Goal: Check status: Check status

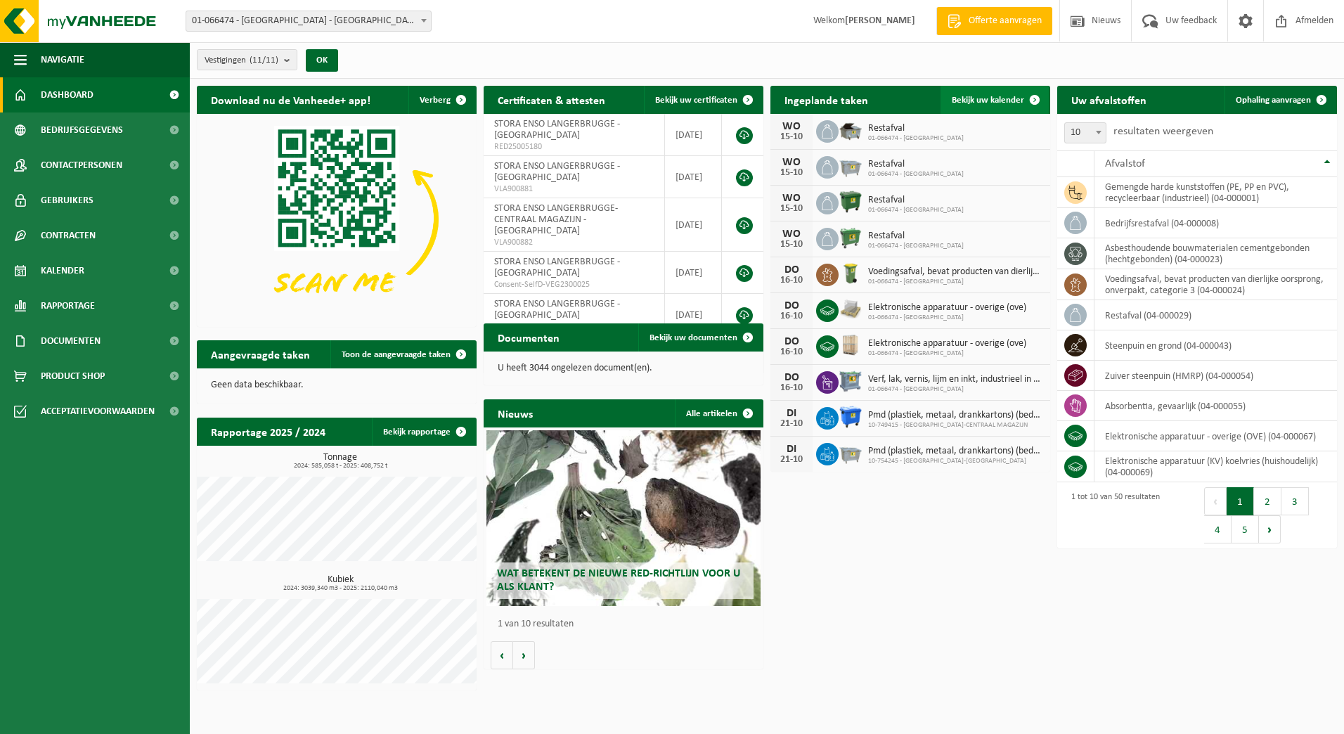
click at [1002, 91] on link "Bekijk uw kalender" at bounding box center [995, 100] width 108 height 28
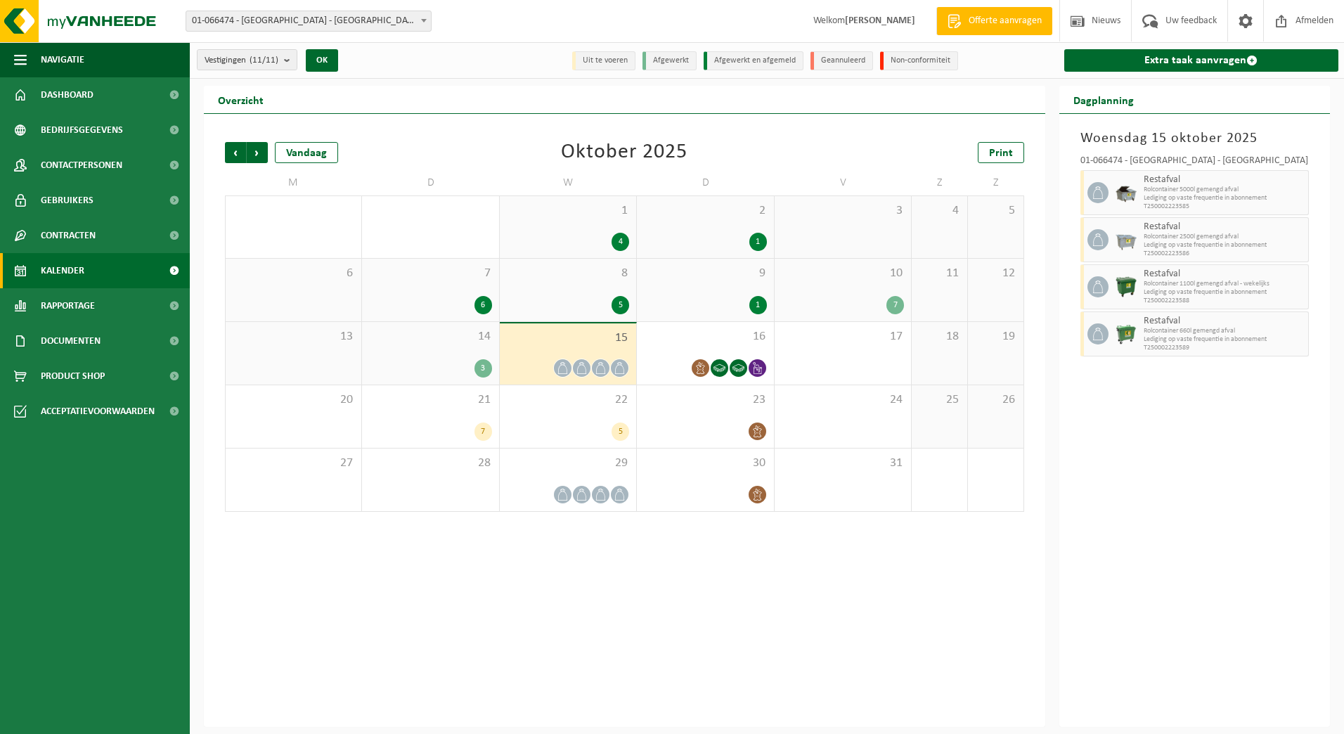
click at [442, 350] on div "14 3" at bounding box center [430, 353] width 136 height 63
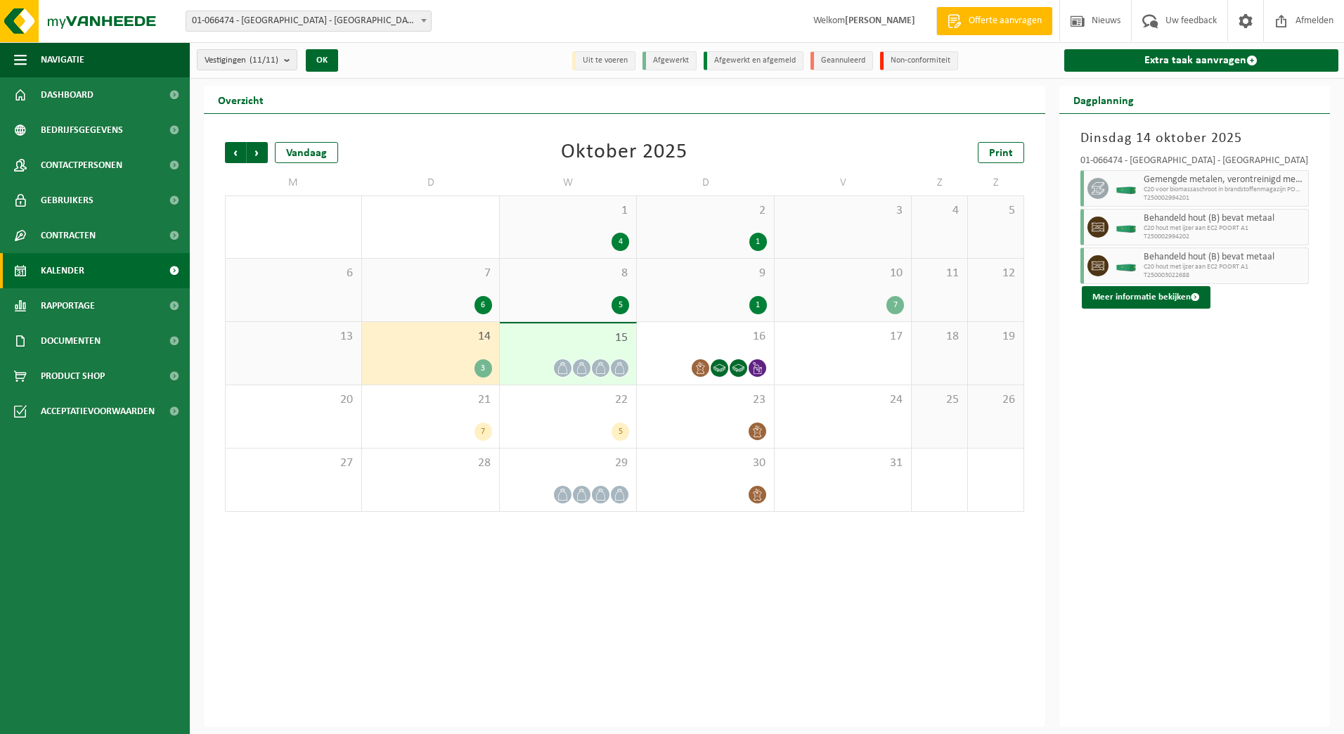
click at [550, 350] on div "15" at bounding box center [568, 353] width 136 height 61
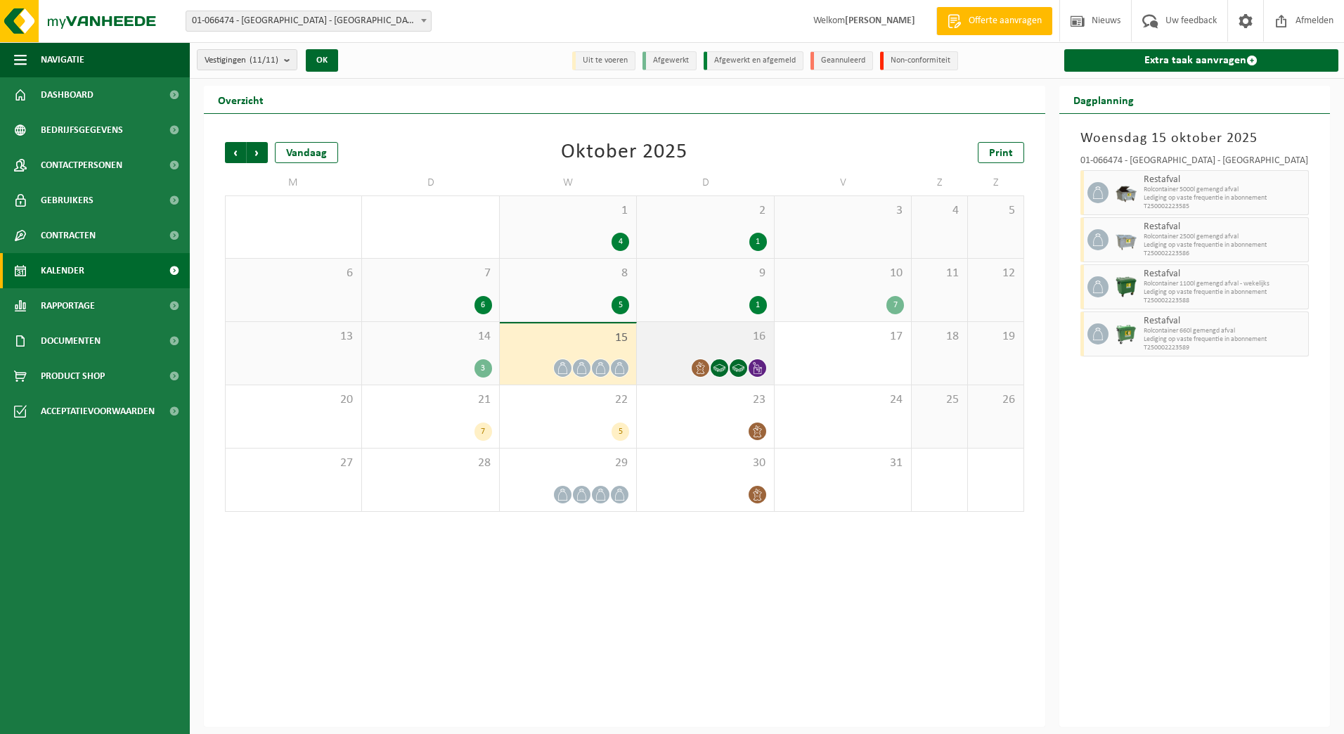
click at [689, 343] on span "16" at bounding box center [705, 336] width 122 height 15
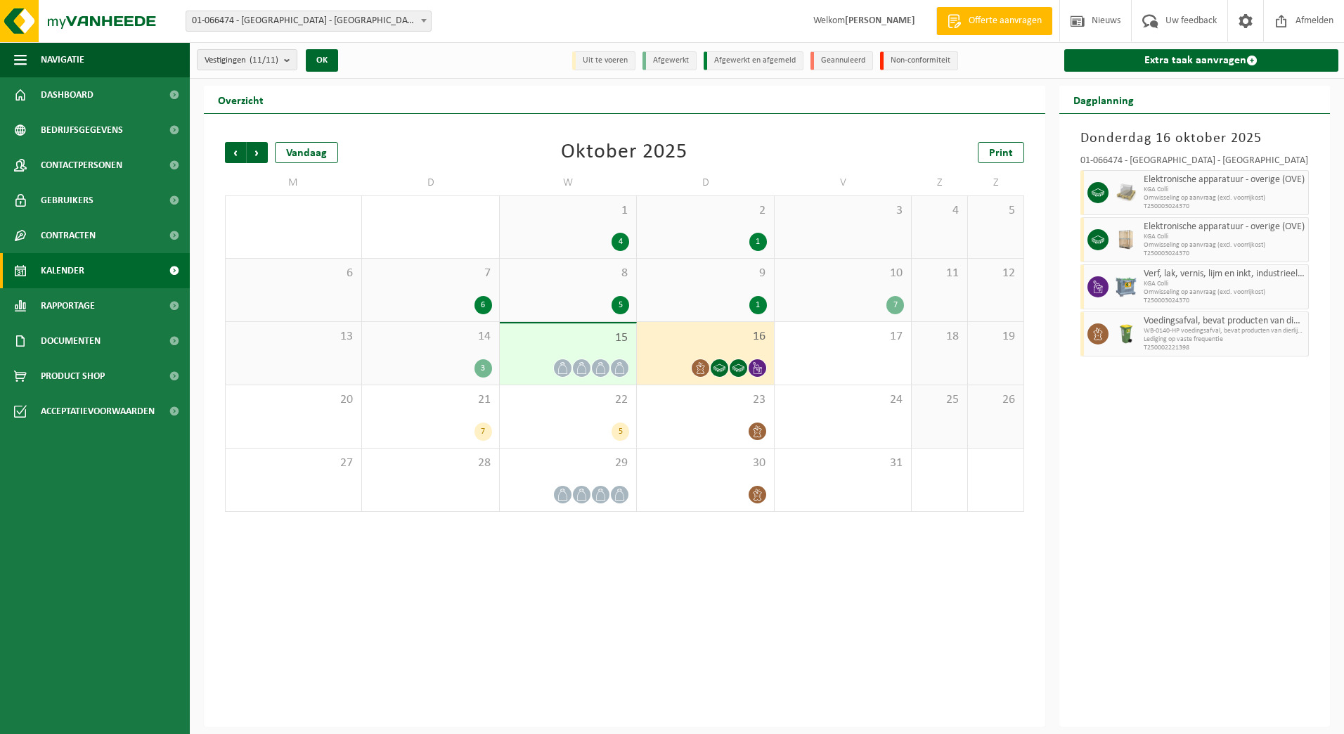
click at [711, 347] on div "16" at bounding box center [705, 353] width 136 height 63
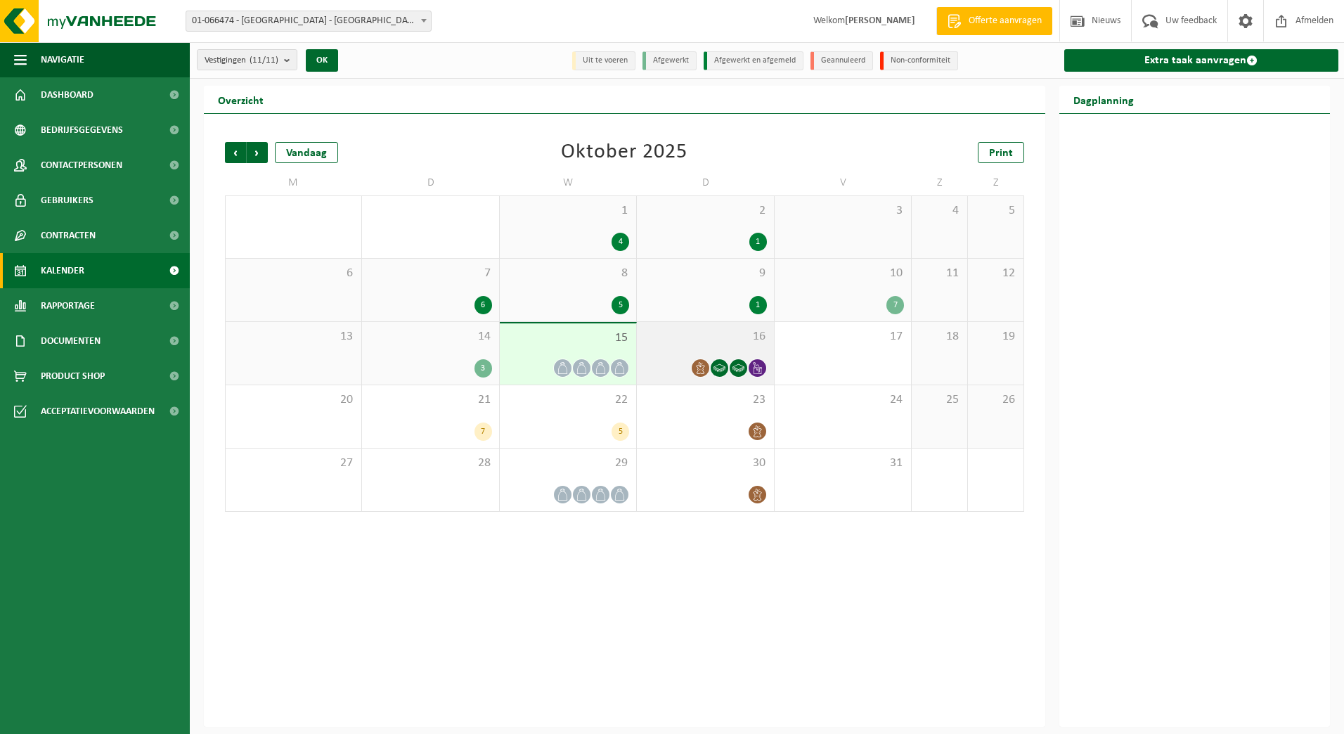
click at [699, 344] on div "16" at bounding box center [705, 353] width 136 height 63
